Goal: Task Accomplishment & Management: Manage account settings

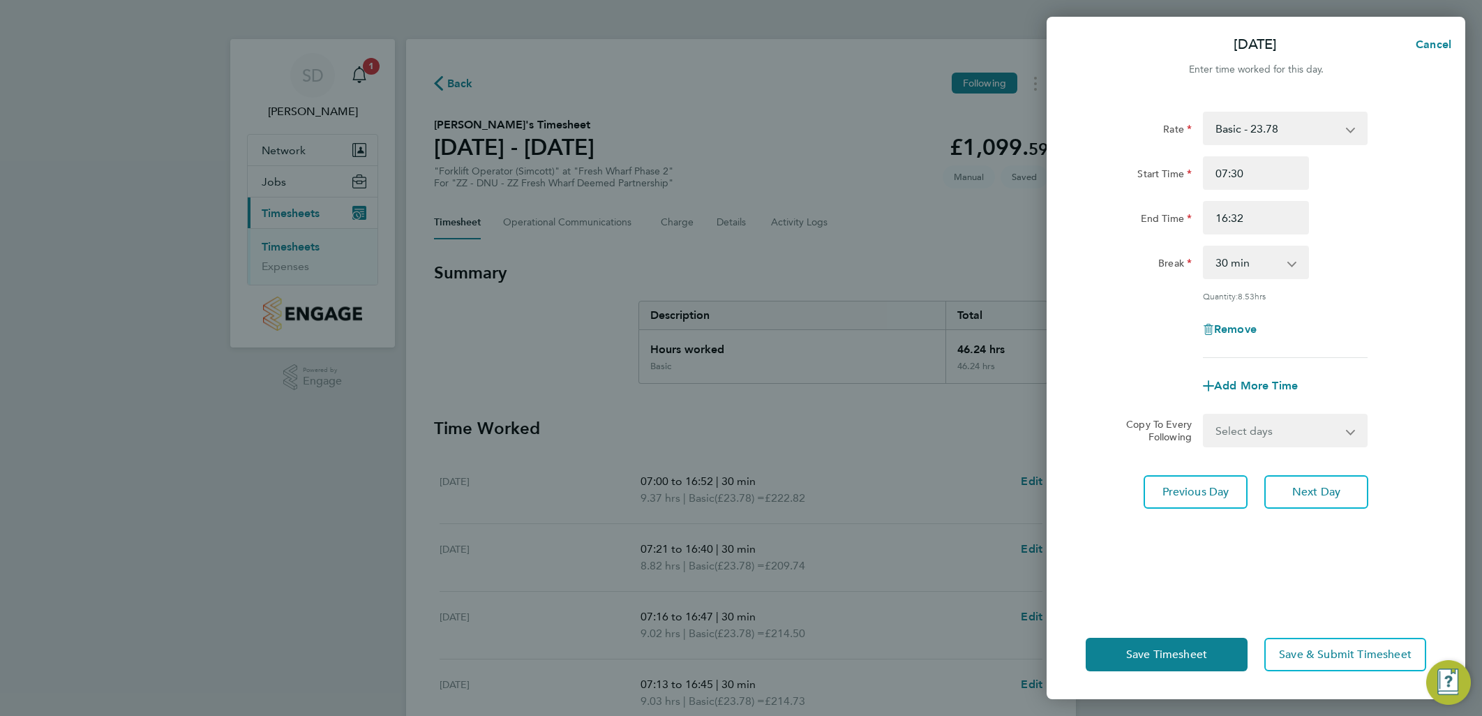
select select "30"
click at [358, 70] on div "[DATE] Cancel Enter time worked for this day. Rate Basic - 23.78 Start Time 07:…" at bounding box center [741, 358] width 1482 height 716
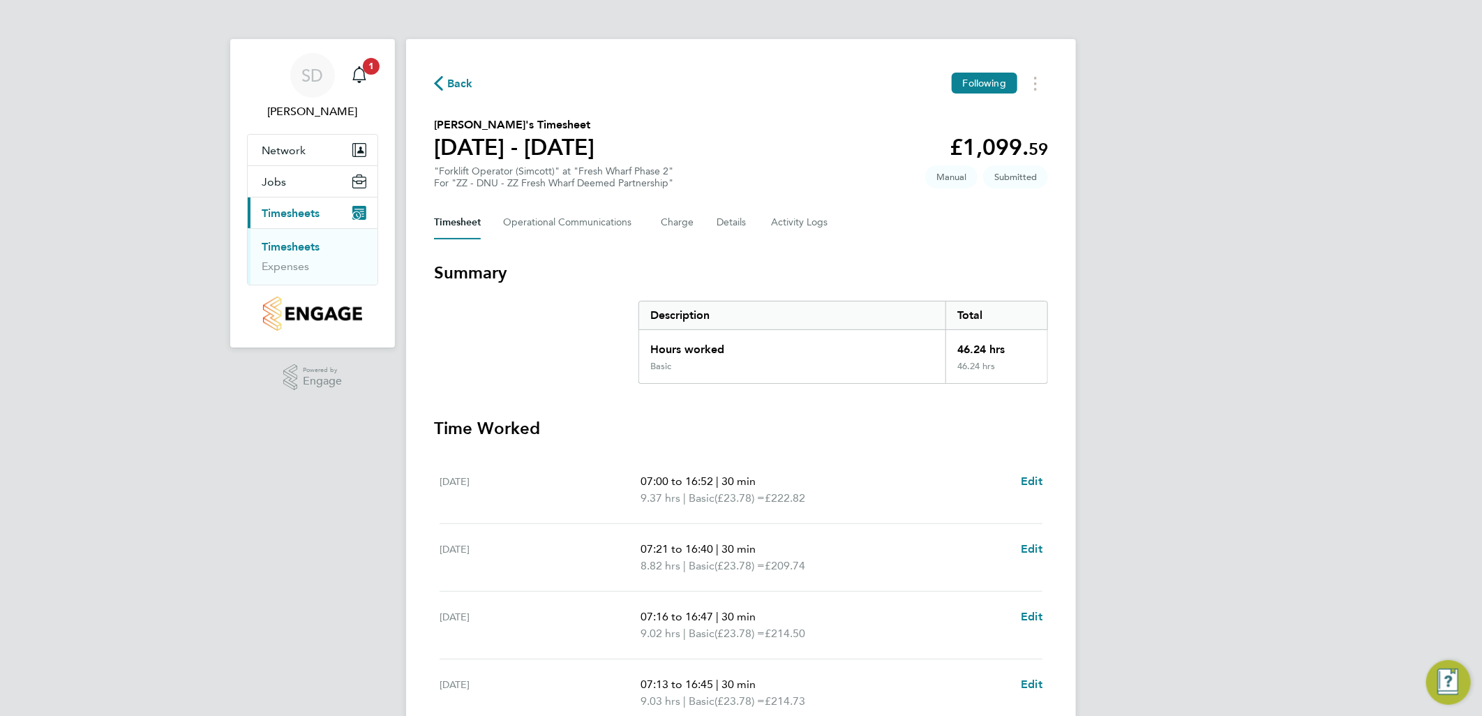
scroll to position [302, 0]
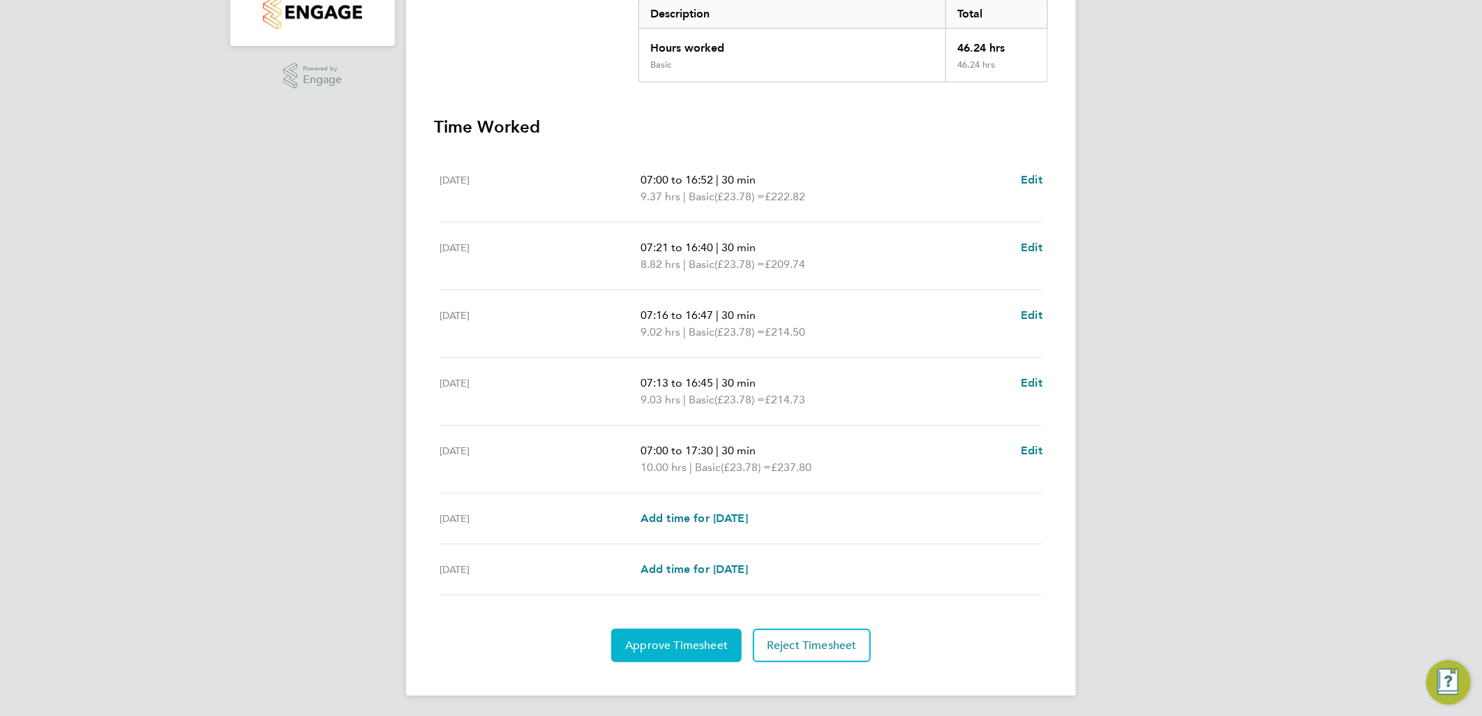
click at [685, 644] on span "Approve Timesheet" at bounding box center [676, 646] width 103 height 14
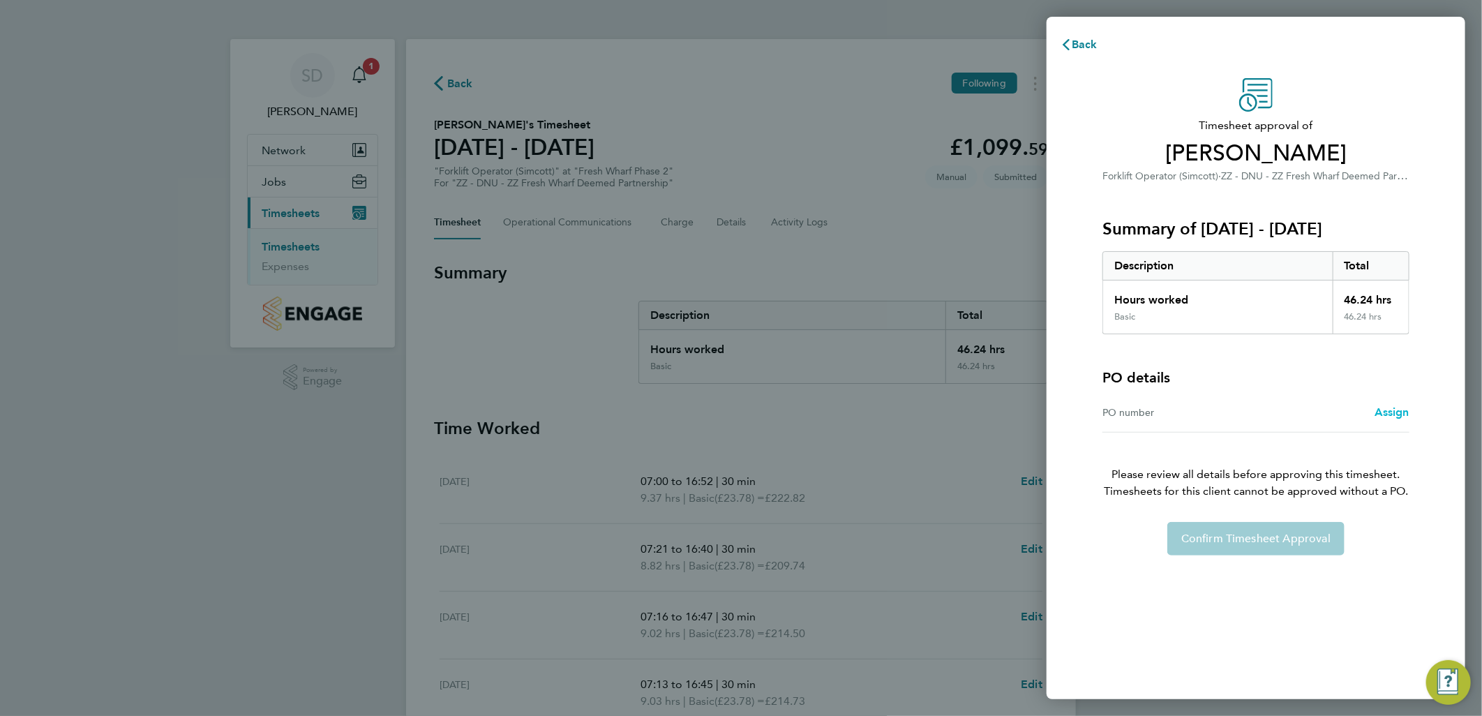
click at [1392, 415] on span "Assign" at bounding box center [1392, 412] width 35 height 13
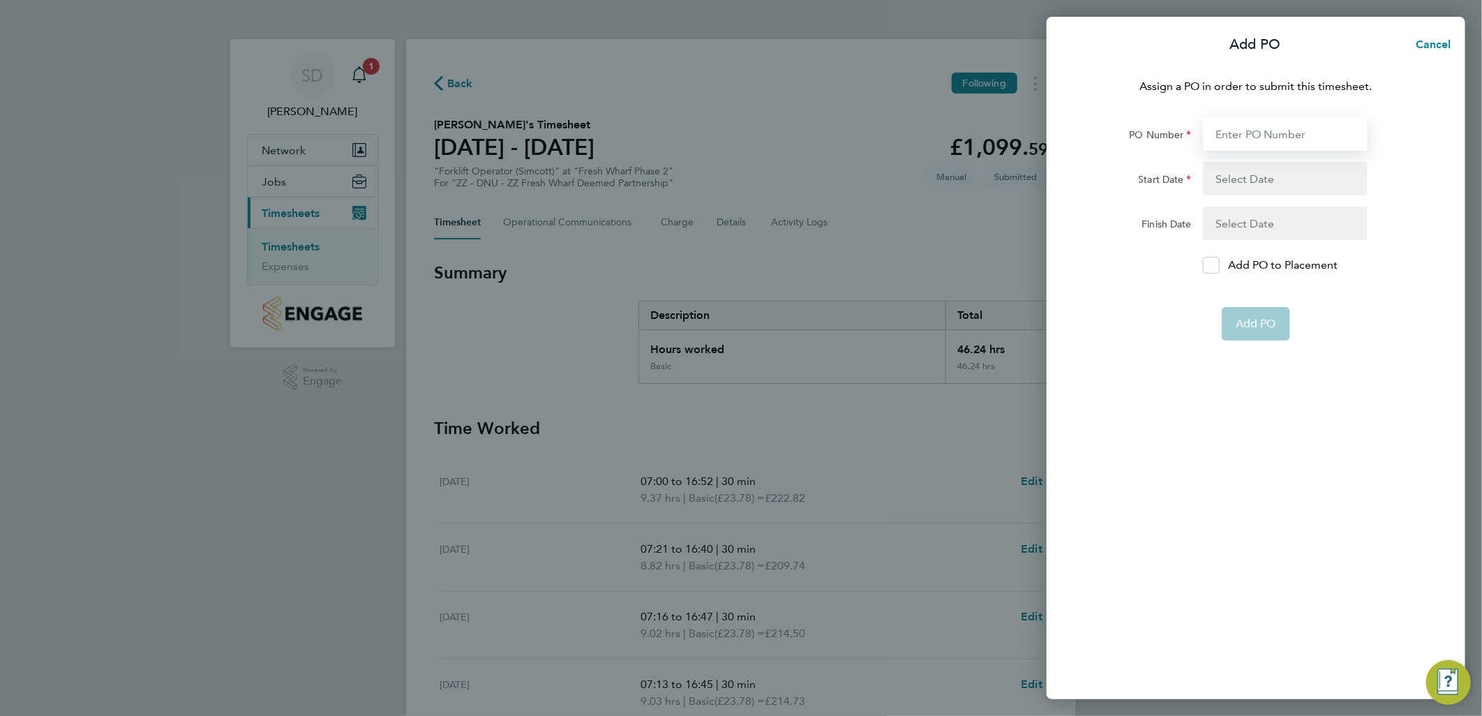
click at [1241, 138] on input "PO Number" at bounding box center [1285, 134] width 165 height 34
paste input "H68087a"
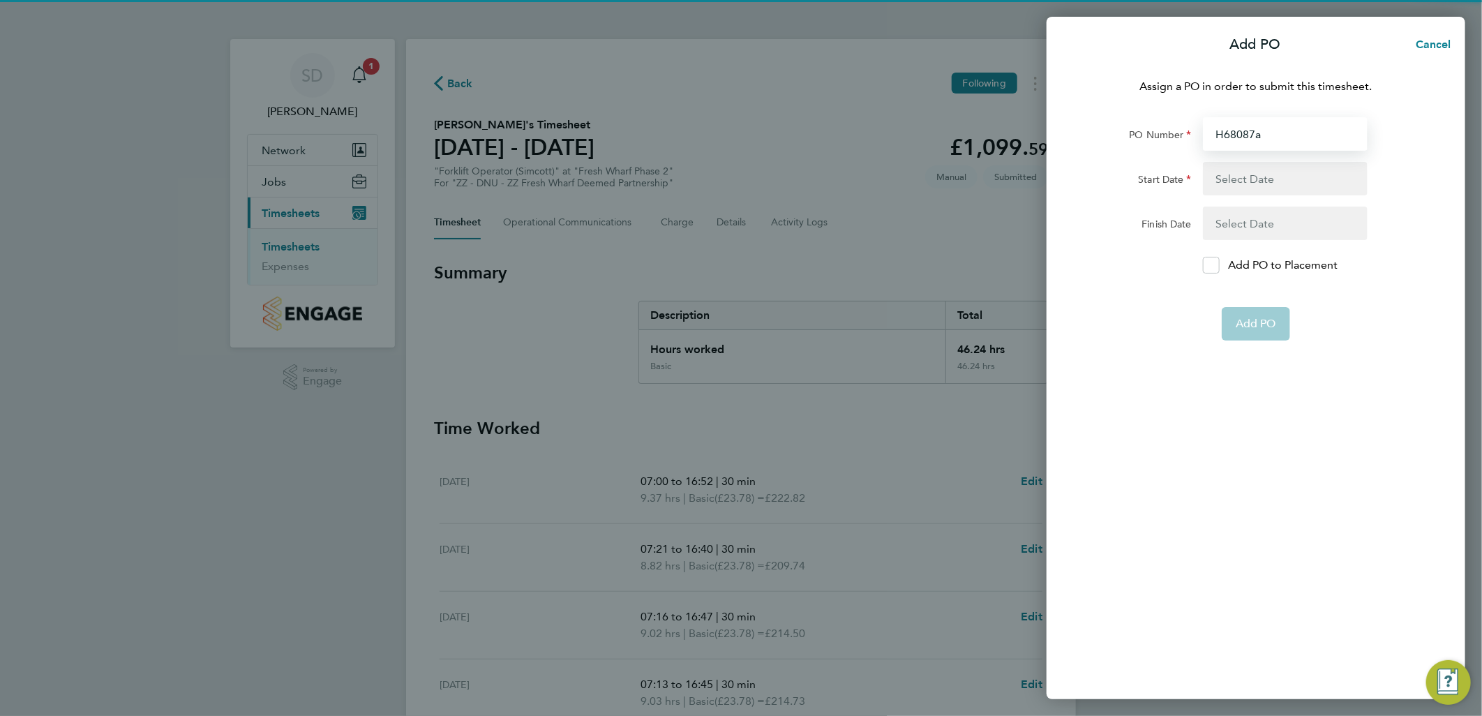
type input "H68087a"
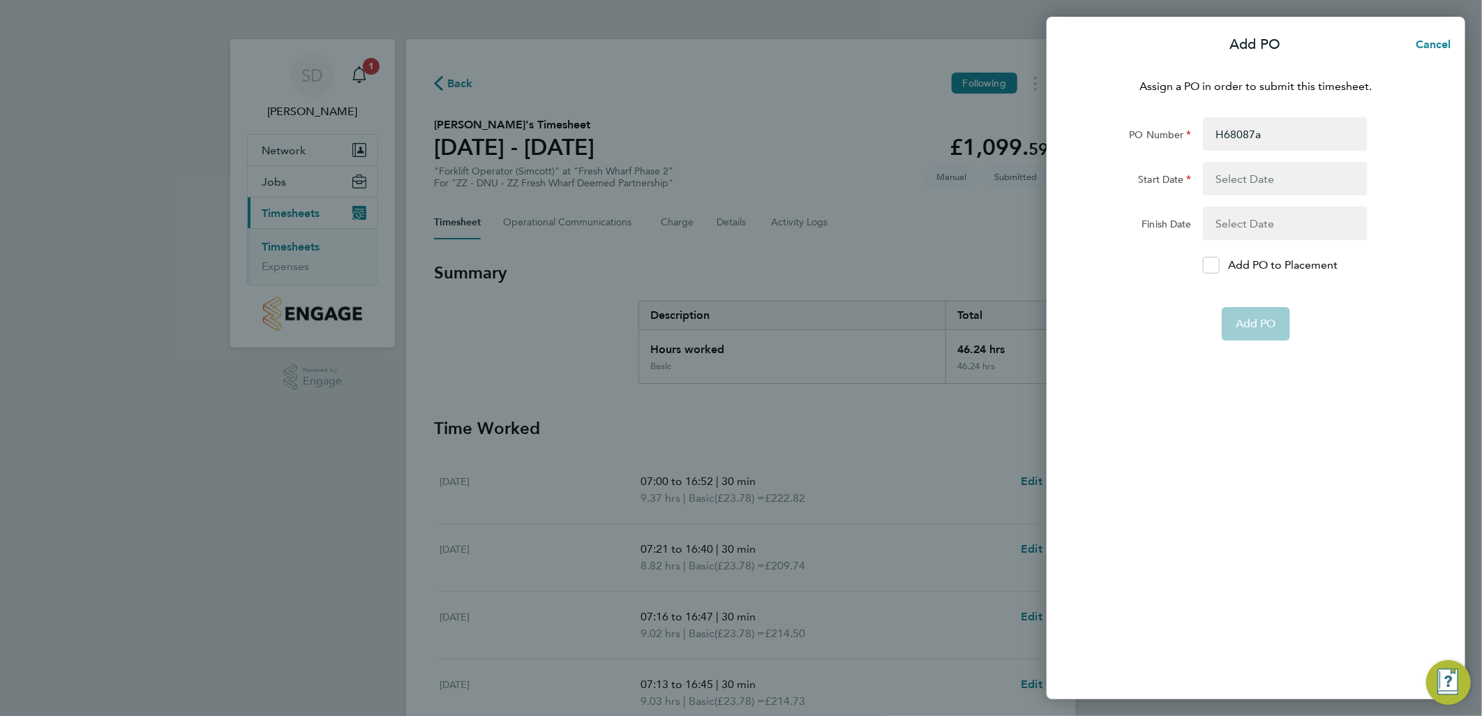
click at [1251, 177] on button "button" at bounding box center [1285, 179] width 165 height 34
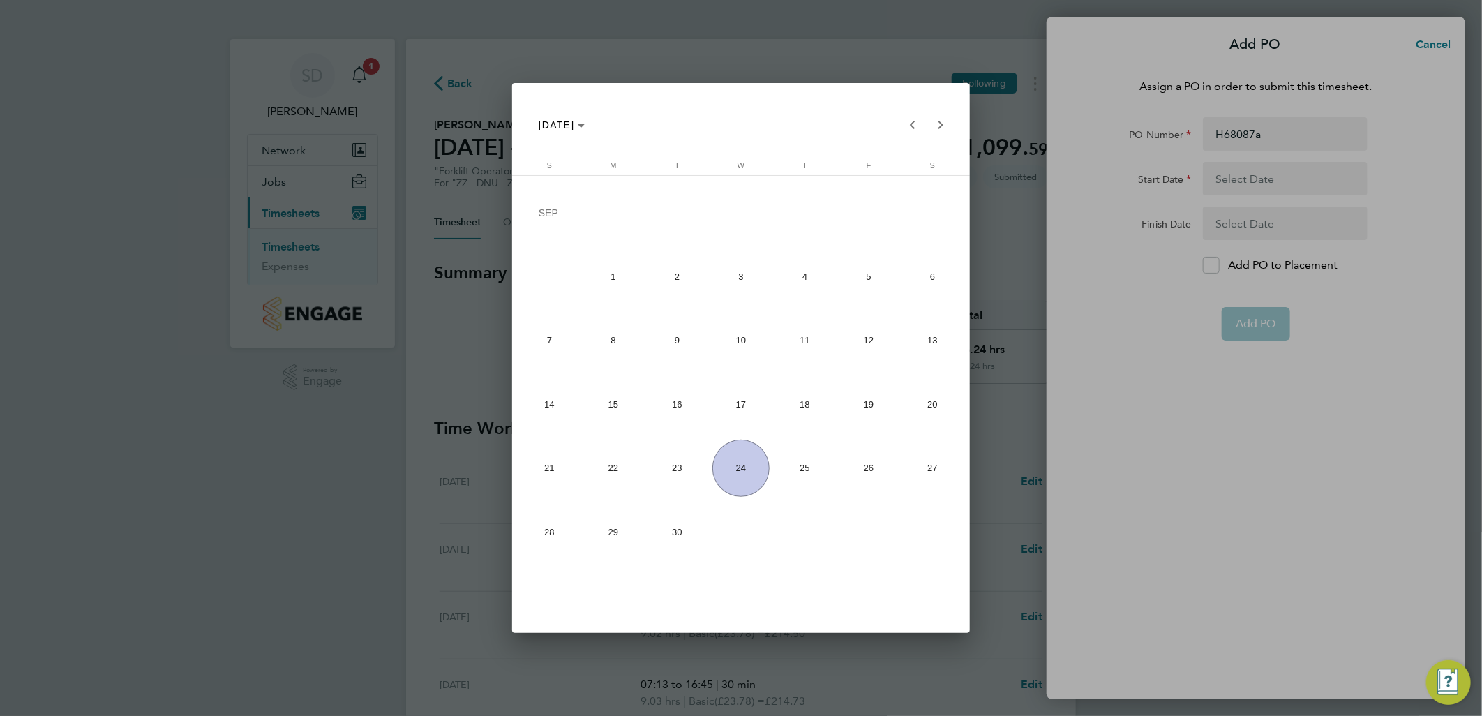
click at [615, 402] on span "15" at bounding box center [613, 404] width 57 height 57
type input "15 Sep 25"
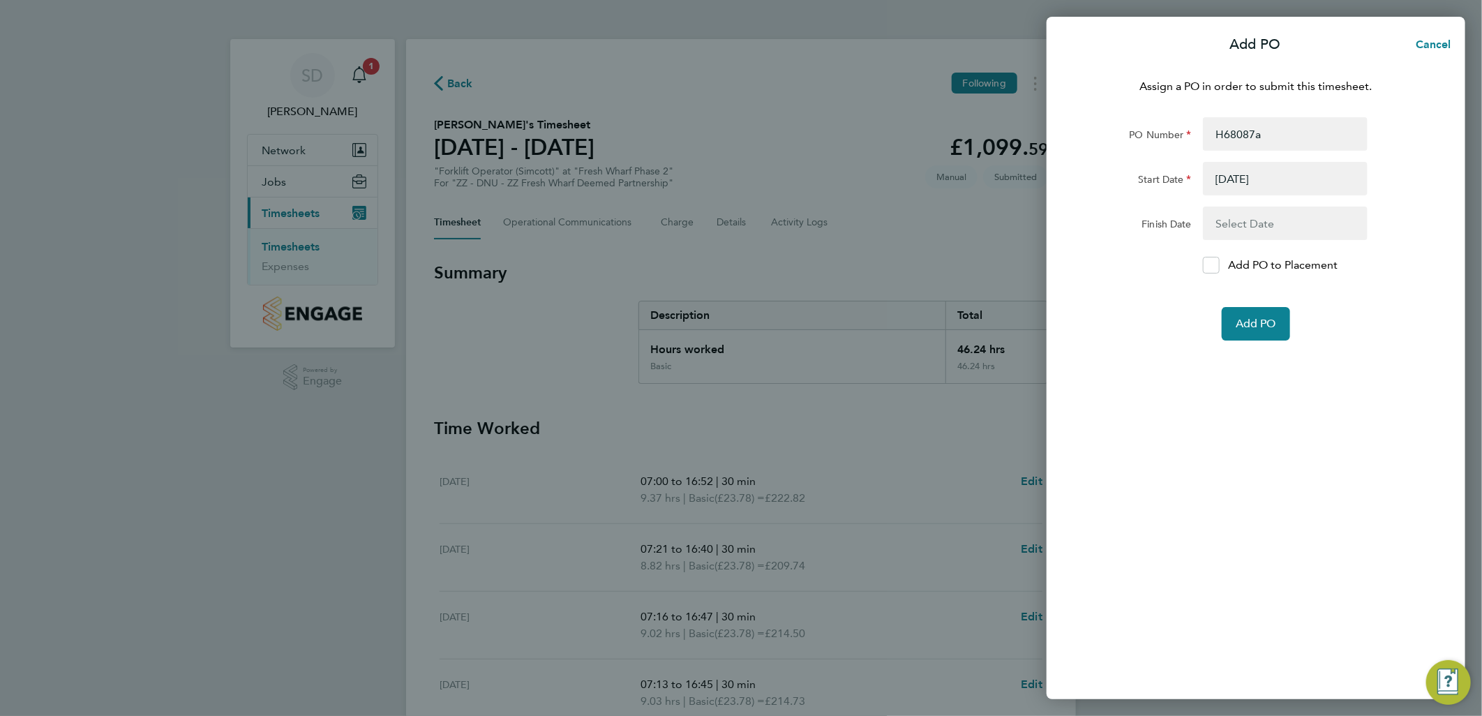
click at [1257, 214] on button "button" at bounding box center [1285, 224] width 165 height 34
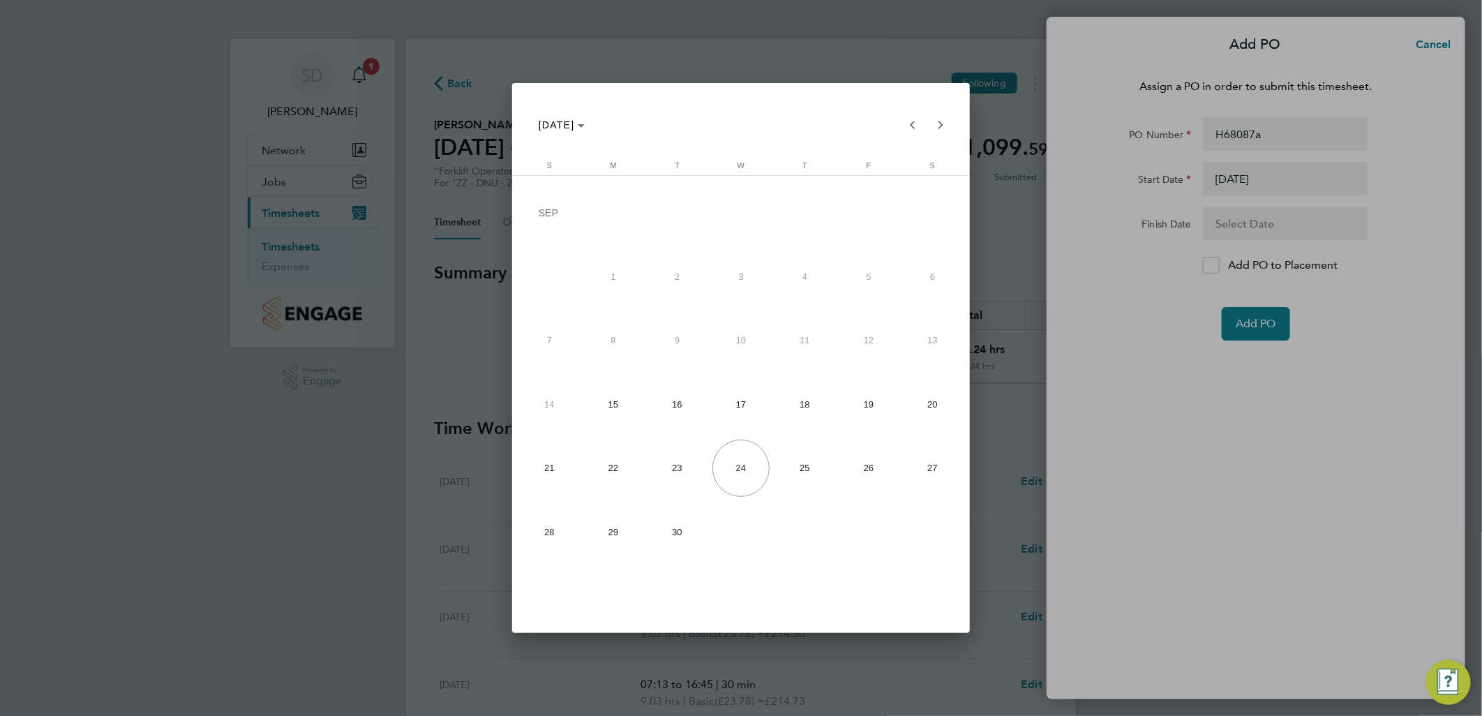
click at [875, 406] on span "19" at bounding box center [868, 404] width 57 height 57
type input "19 Sep 25"
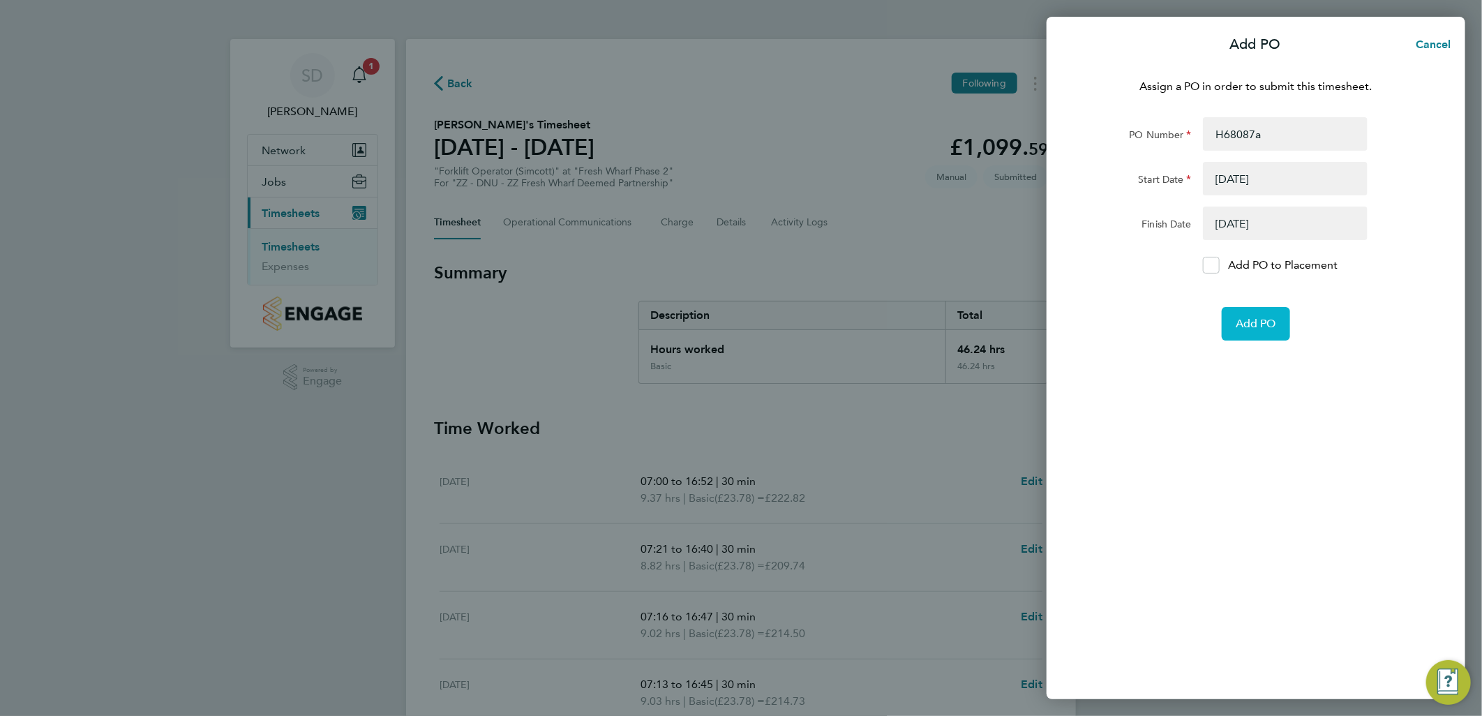
click at [1265, 322] on span "Add PO" at bounding box center [1256, 324] width 40 height 14
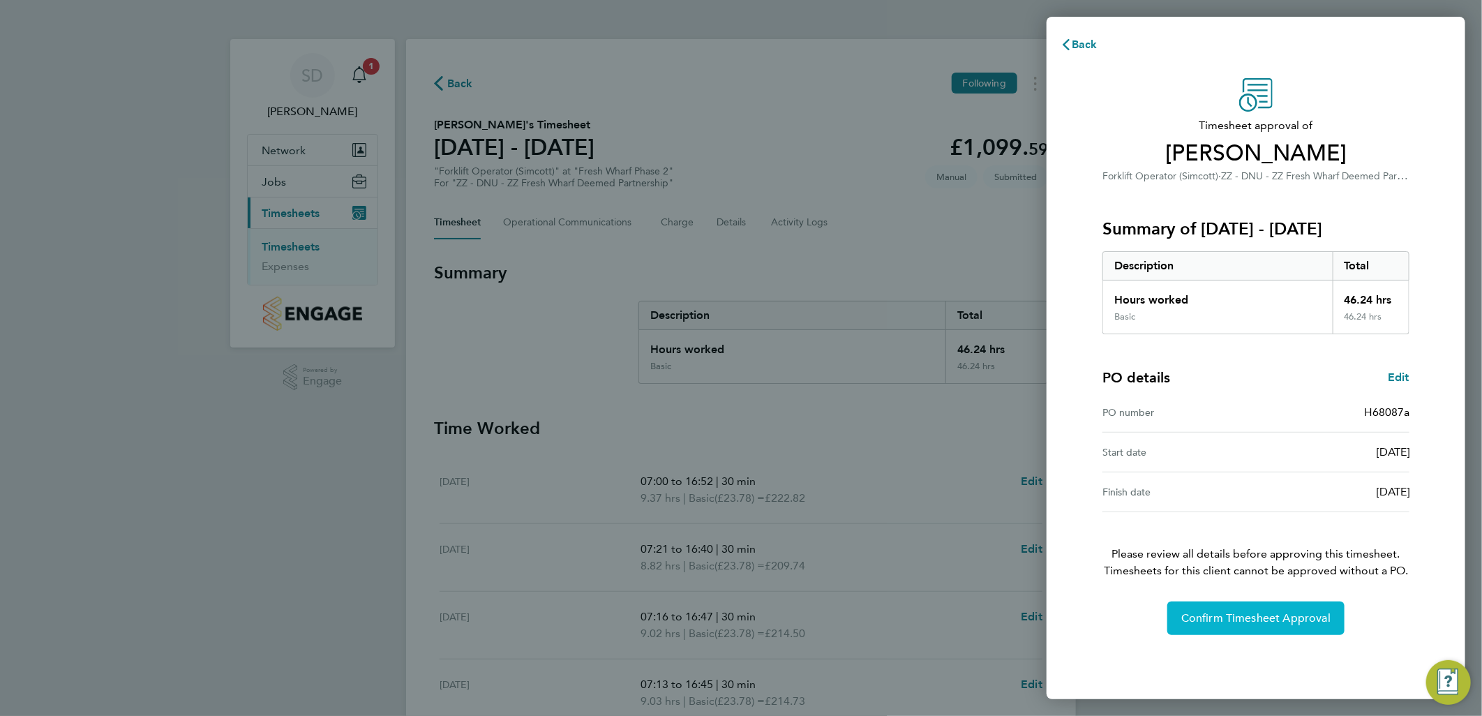
click at [1267, 619] on span "Confirm Timesheet Approval" at bounding box center [1256, 618] width 149 height 14
